Goal: Navigation & Orientation: Find specific page/section

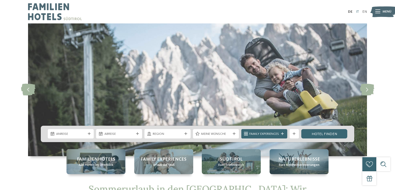
click at [358, 12] on link "IT" at bounding box center [357, 12] width 3 height 4
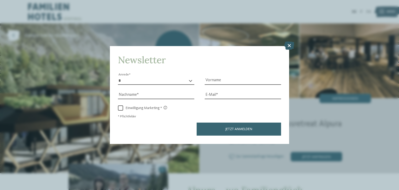
click at [289, 47] on icon at bounding box center [289, 46] width 10 height 8
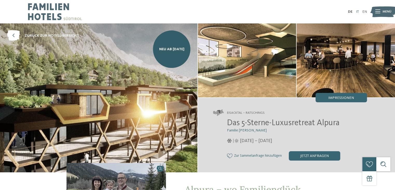
click at [358, 11] on link "IT" at bounding box center [357, 12] width 3 height 4
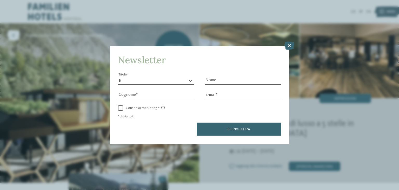
drag, startPoint x: 291, startPoint y: 45, endPoint x: 283, endPoint y: 44, distance: 7.9
click at [291, 45] on icon at bounding box center [289, 46] width 10 height 8
